Goal: Task Accomplishment & Management: Use online tool/utility

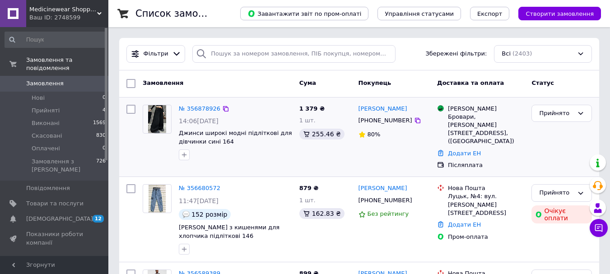
click at [431, 119] on div "[PERSON_NAME] [PHONE_NUMBER] 80%" at bounding box center [394, 137] width 79 height 72
click at [397, 112] on link "[PERSON_NAME]" at bounding box center [382, 109] width 49 height 9
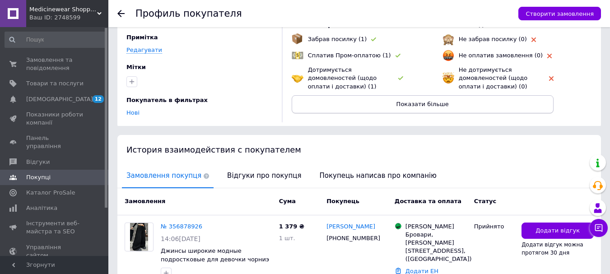
scroll to position [122, 0]
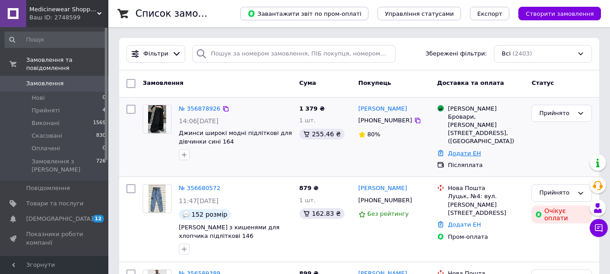
click at [474, 150] on link "Додати ЕН" at bounding box center [464, 153] width 33 height 7
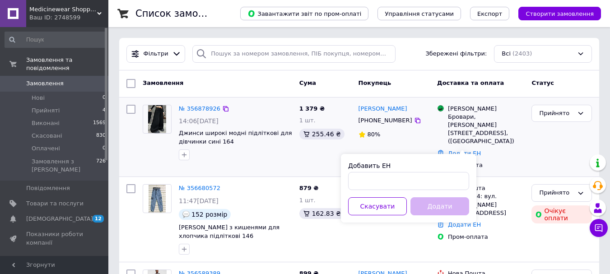
click at [499, 161] on div "Післяплата" at bounding box center [486, 165] width 76 height 8
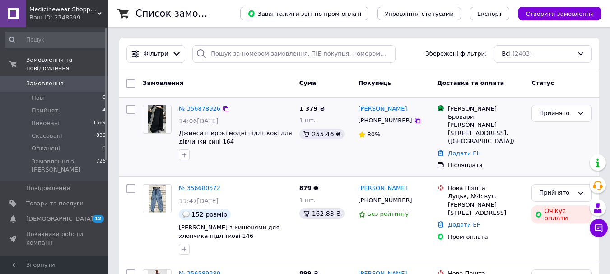
click at [414, 158] on div "[PERSON_NAME] [PHONE_NUMBER] 80%" at bounding box center [394, 137] width 79 height 72
click at [323, 163] on div "1 379 ₴ 1 шт. 255.46 ₴" at bounding box center [325, 137] width 59 height 72
click at [190, 109] on link "№ 356878926" at bounding box center [200, 108] width 42 height 7
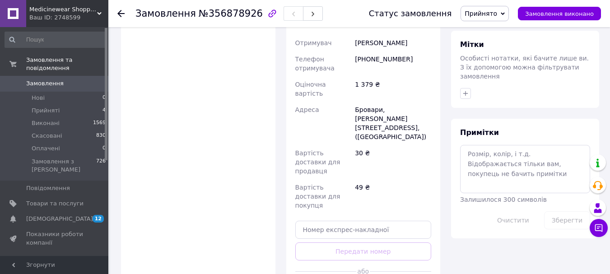
scroll to position [495, 0]
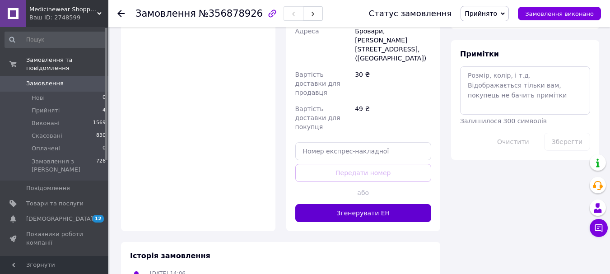
click at [327, 204] on button "Згенерувати ЕН" at bounding box center [363, 213] width 136 height 18
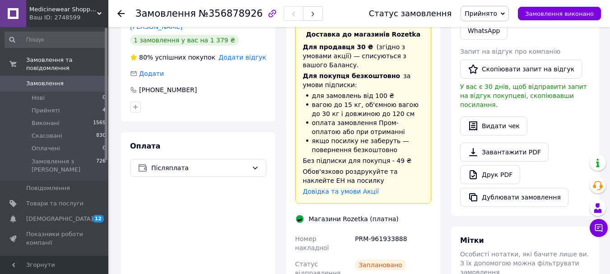
scroll to position [316, 0]
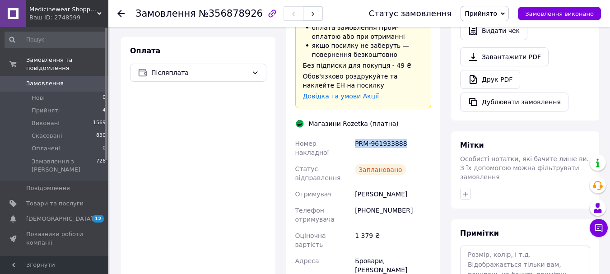
drag, startPoint x: 405, startPoint y: 124, endPoint x: 352, endPoint y: 127, distance: 52.4
click at [352, 135] on div "Номер накладної PRM-961933888 Статус відправлення Заплановано Отримувач [PERSON…" at bounding box center [363, 249] width 140 height 229
copy div "Номер накладної PRM-961933888"
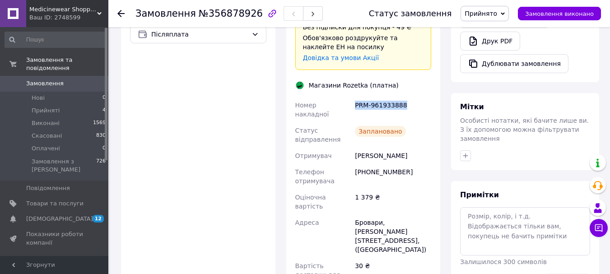
scroll to position [361, 0]
